Goal: Navigation & Orientation: Find specific page/section

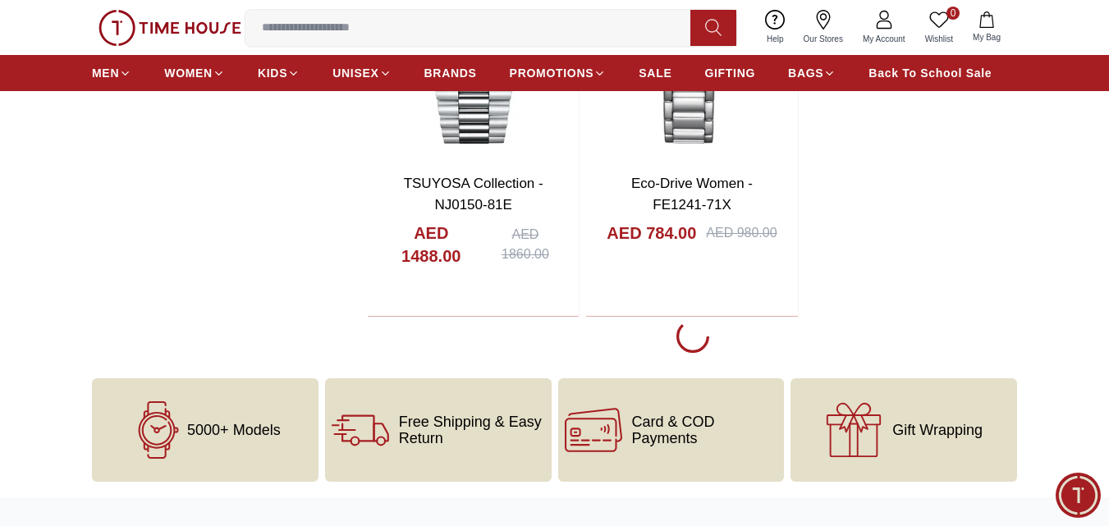
scroll to position [3449, 0]
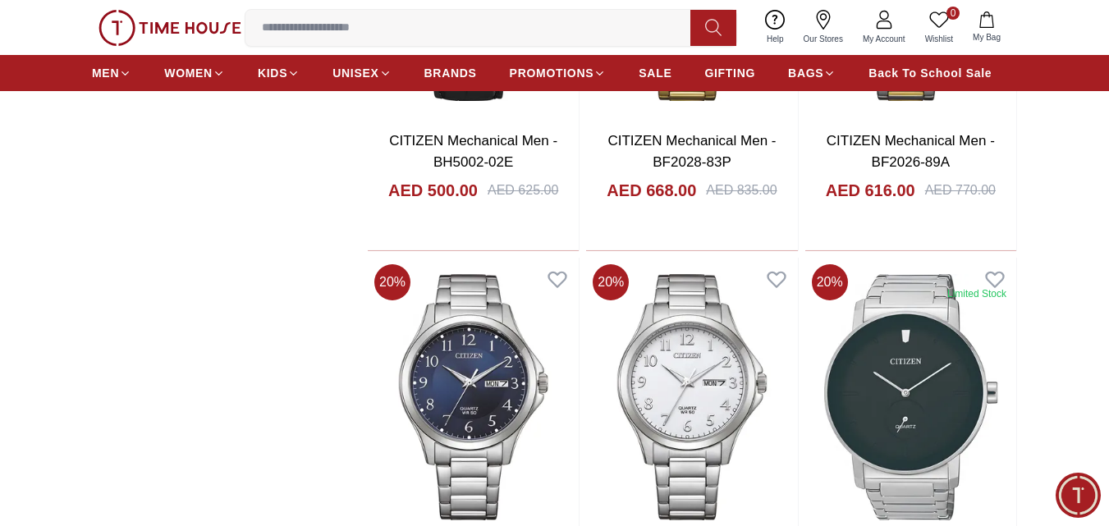
scroll to position [1724, 0]
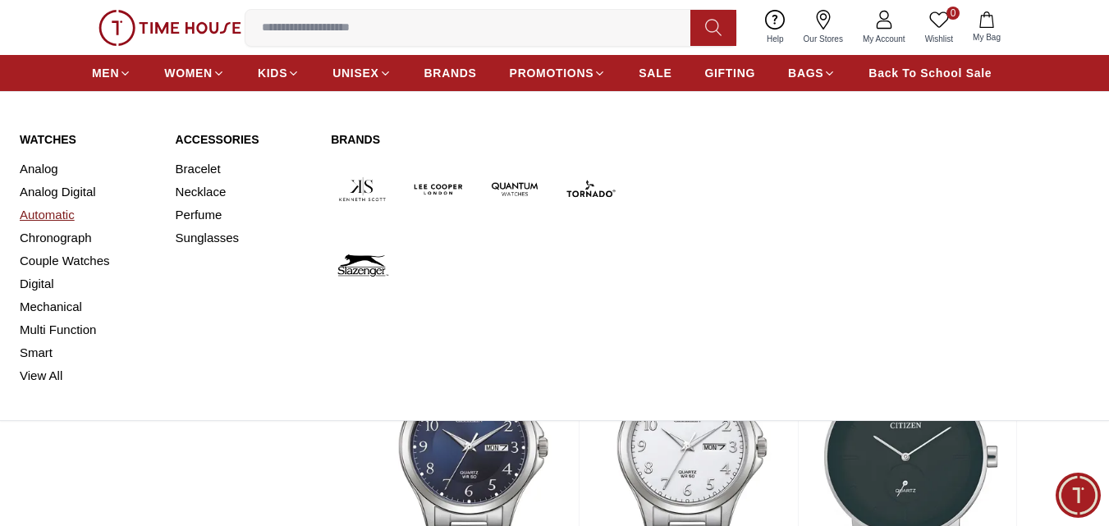
click at [48, 211] on link "Automatic" at bounding box center [88, 215] width 136 height 23
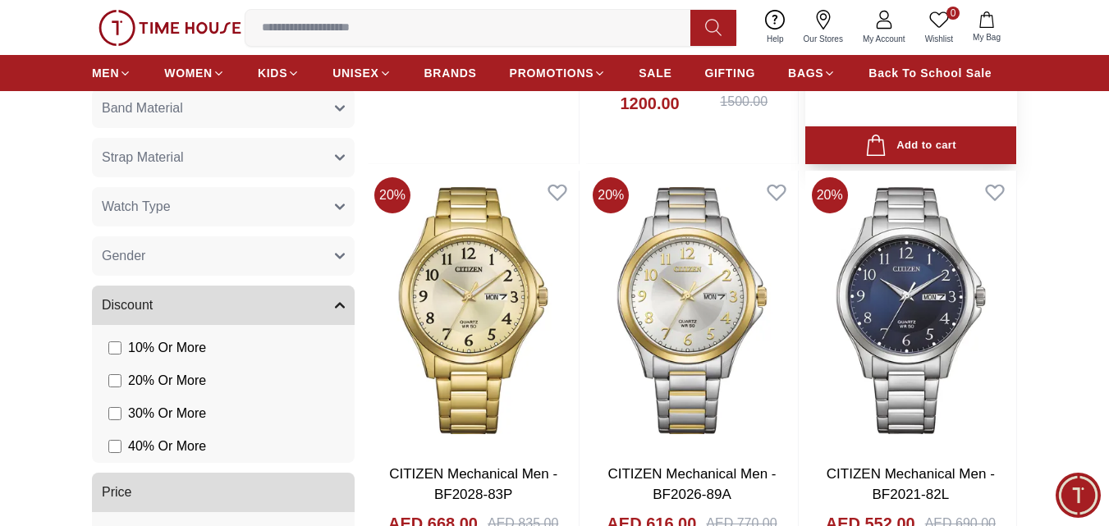
scroll to position [985, 0]
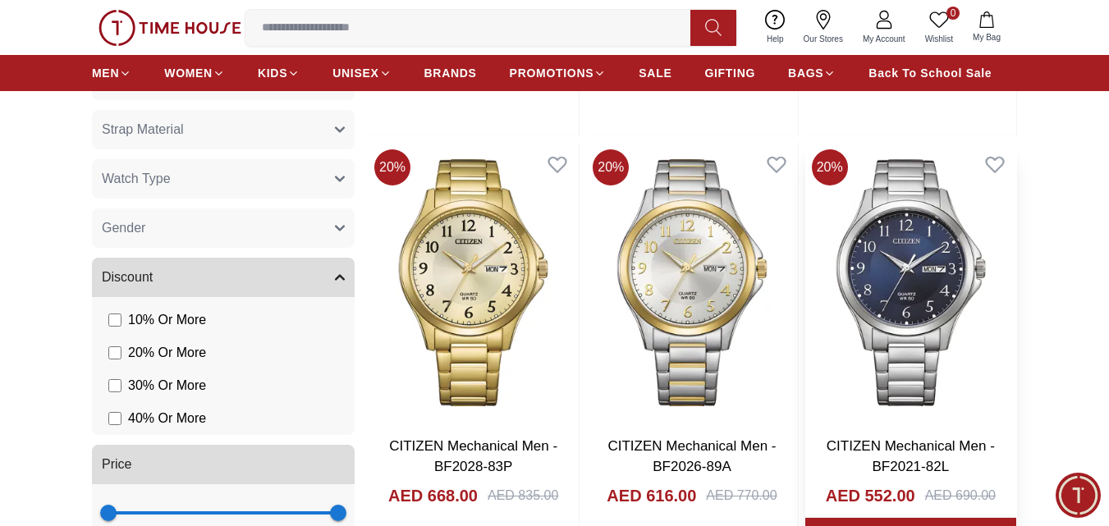
click at [979, 221] on img at bounding box center [911, 282] width 211 height 279
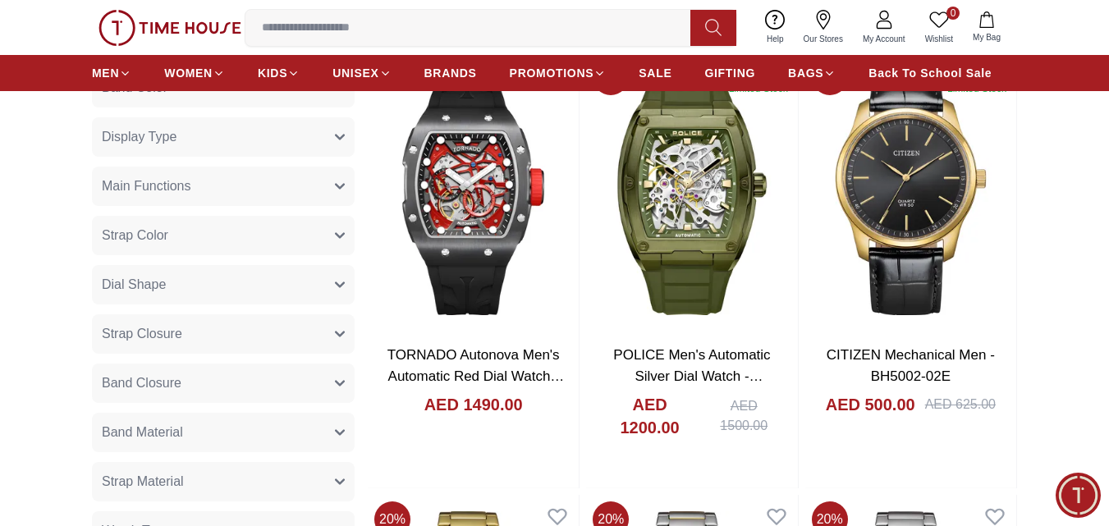
scroll to position [629, 0]
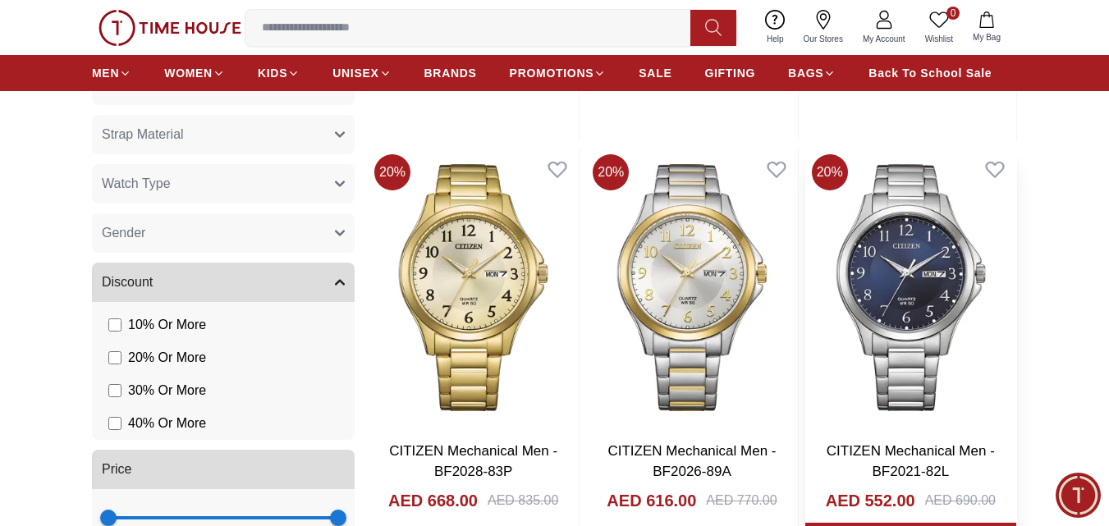
scroll to position [411, 0]
